Goal: Check status: Check status

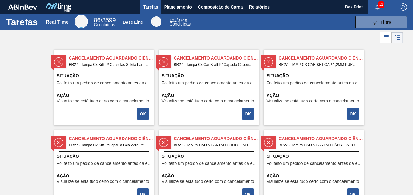
click at [405, 61] on div "Cancelamento aguardando ciência BR27 - Tampa Cx Krft P/ Capsulas Sukita Large P…" at bounding box center [206, 125] width 413 height 161
click at [182, 2] on button "Planejamento" at bounding box center [178, 7] width 34 height 14
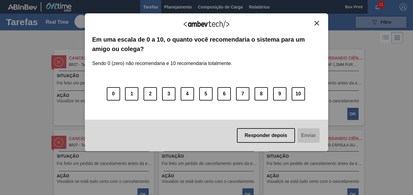
click at [323, 22] on div "Agradecemos seu feedback! Em uma escala de 0 a 10, o quanto você recomendaria o…" at bounding box center [206, 82] width 243 height 138
click at [318, 23] on img "Close" at bounding box center [316, 23] width 5 height 5
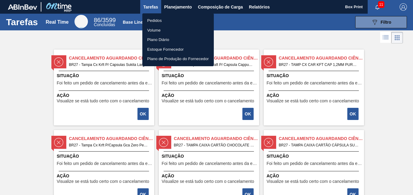
click at [171, 5] on div at bounding box center [206, 97] width 413 height 195
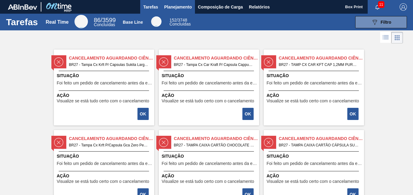
click at [172, 8] on span "Planejamento" at bounding box center [178, 6] width 28 height 7
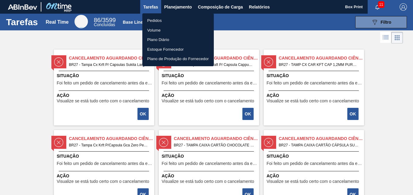
click at [157, 19] on li "Pedidos" at bounding box center [177, 21] width 71 height 10
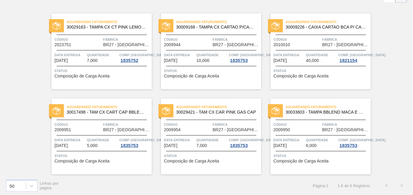
scroll to position [39, 0]
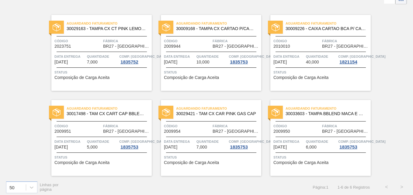
click at [97, 74] on span "Status" at bounding box center [102, 72] width 96 height 6
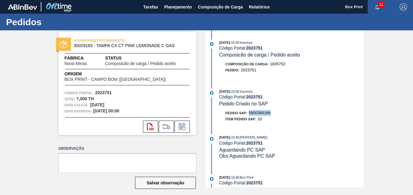
drag, startPoint x: 249, startPoint y: 113, endPoint x: 271, endPoint y: 112, distance: 22.2
click at [271, 112] on div "Pedido SAP: 5800368166" at bounding box center [291, 113] width 144 height 6
copy span "5800368166"
click at [181, 7] on span "Planejamento" at bounding box center [178, 6] width 28 height 7
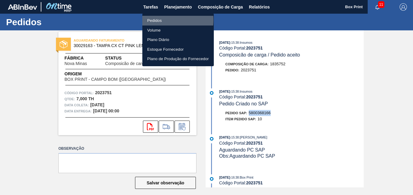
click at [162, 20] on li "Pedidos" at bounding box center [177, 21] width 71 height 10
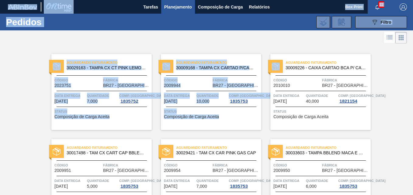
drag, startPoint x: 412, startPoint y: 59, endPoint x: 414, endPoint y: 83, distance: 23.5
click at [413, 0] on html "Tarefas Planejamento Composição de Carga Relatórios Box Print 11 Marcar todas c…" at bounding box center [206, 0] width 413 height 0
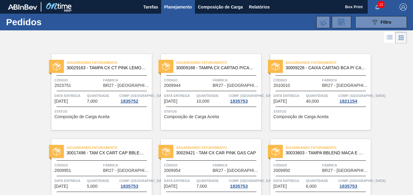
click at [390, 158] on div "Aguardando Faturamento 30029163 - TAMPA CX CT PINK LEMONADE C GAS Código 202375…" at bounding box center [206, 130] width 413 height 170
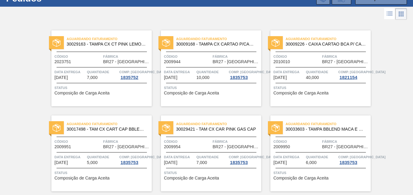
scroll to position [24, 0]
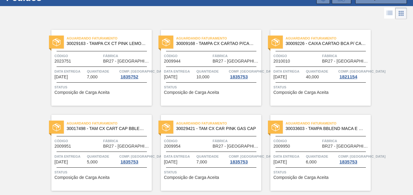
click at [203, 130] on span "30029421 - TAM CX CAR PINK GAS CAP" at bounding box center [216, 128] width 80 height 5
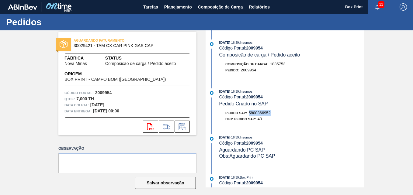
drag, startPoint x: 250, startPoint y: 113, endPoint x: 271, endPoint y: 112, distance: 21.3
click at [271, 112] on div "Pedido SAP: 5800366952" at bounding box center [247, 113] width 45 height 6
copy span "5800366952"
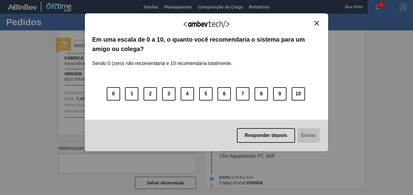
click at [316, 23] on img "Close" at bounding box center [316, 23] width 5 height 5
